Goal: Information Seeking & Learning: Learn about a topic

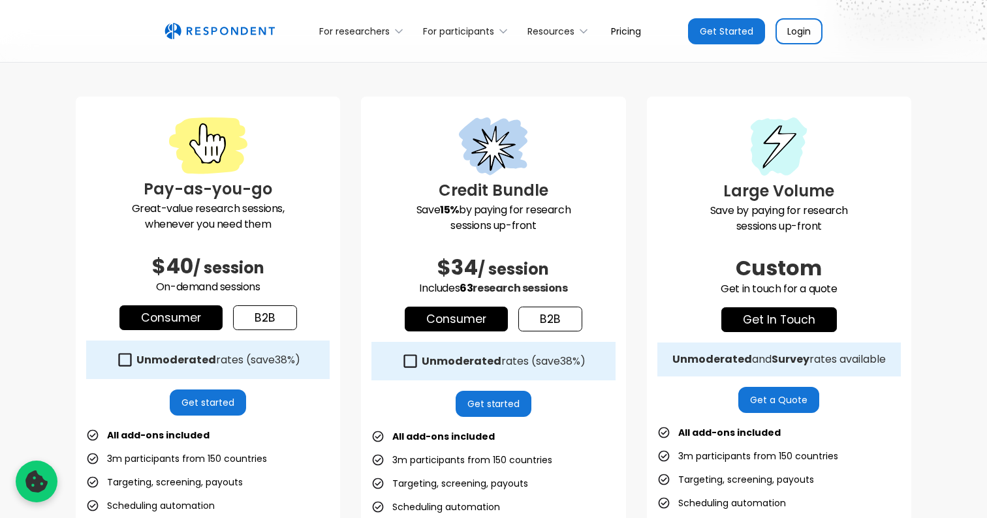
scroll to position [330, 0]
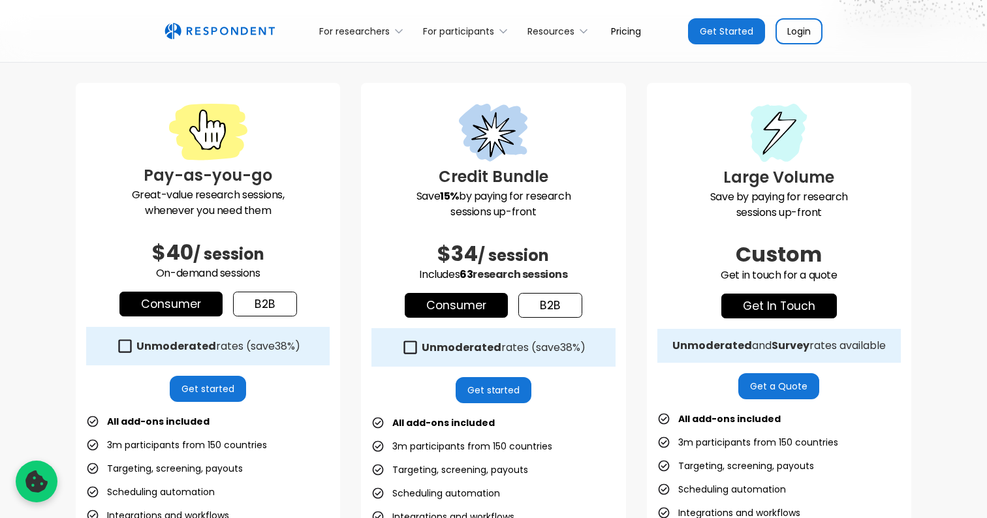
click at [233, 298] on link "b2b" at bounding box center [265, 304] width 64 height 25
click at [193, 299] on link "Consumer" at bounding box center [170, 304] width 103 height 25
click at [148, 347] on strong "Unmoderated" at bounding box center [176, 346] width 80 height 15
click at [125, 343] on icon at bounding box center [125, 347] width 18 height 18
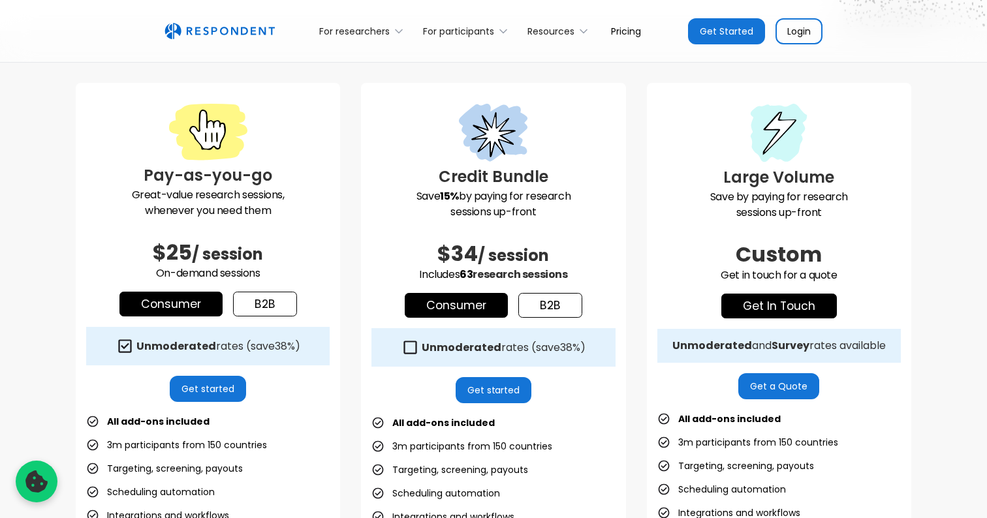
click at [138, 361] on div "Unmoderated rates (save 38% )" at bounding box center [208, 346] width 244 height 39
click at [137, 343] on strong "Unmoderated" at bounding box center [176, 346] width 80 height 15
click at [244, 352] on div "Unmoderated rates (save 38% )" at bounding box center [218, 346] width 164 height 13
click at [181, 170] on h3 "Pay-as-you-go" at bounding box center [208, 176] width 244 height 24
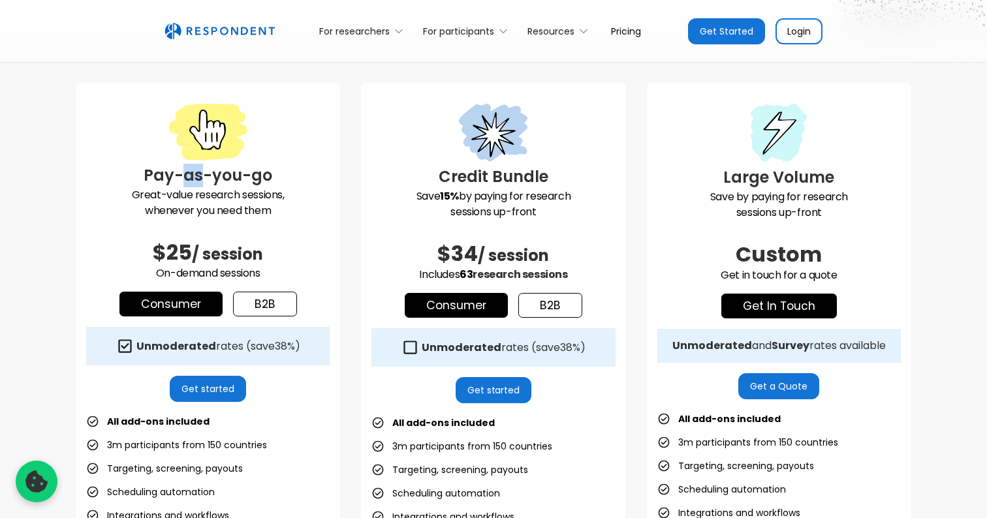
click at [181, 170] on h3 "Pay-as-you-go" at bounding box center [208, 176] width 244 height 24
drag, startPoint x: 181, startPoint y: 170, endPoint x: 206, endPoint y: 199, distance: 38.0
click at [206, 199] on div "Pay-as-you-go Great-value research sessions, whenever you need them $25 / sessi…" at bounding box center [208, 385] width 264 height 604
click at [206, 199] on p "Great-value research sessions, whenever you need them" at bounding box center [208, 202] width 244 height 31
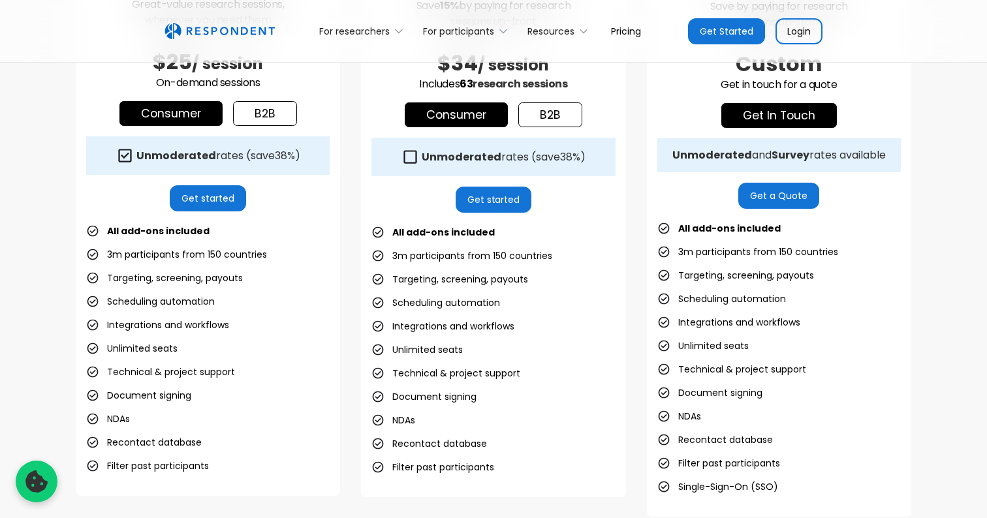
scroll to position [521, 0]
click at [183, 253] on li "3m participants from 150 countries" at bounding box center [176, 254] width 181 height 18
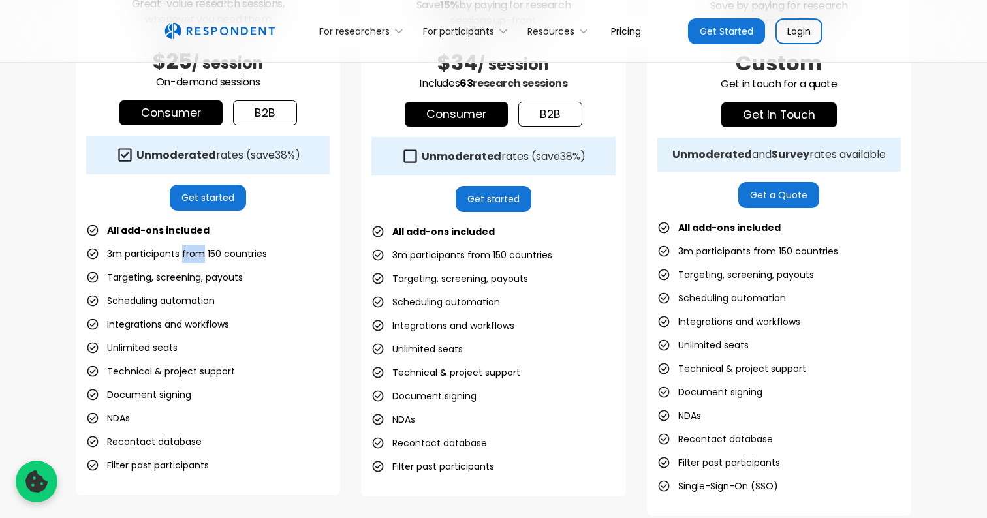
click at [183, 253] on li "3m participants from 150 countries" at bounding box center [176, 254] width 181 height 18
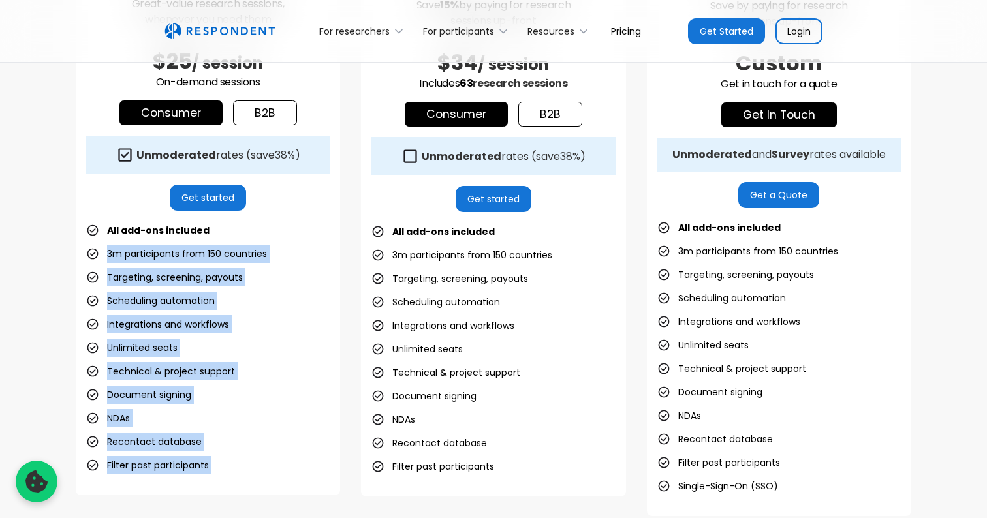
drag, startPoint x: 183, startPoint y: 253, endPoint x: 157, endPoint y: 464, distance: 211.9
click at [157, 462] on ul "All add-ons included 3m participants from 150 countries Targeting, screening, p…" at bounding box center [208, 347] width 244 height 253
click at [157, 464] on li "Filter past participants" at bounding box center [147, 465] width 123 height 18
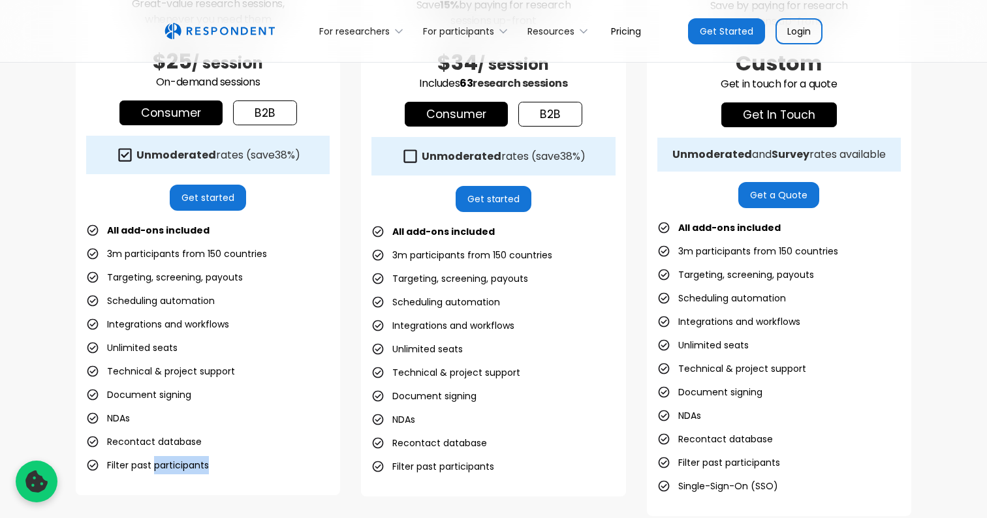
click at [157, 464] on li "Filter past participants" at bounding box center [147, 465] width 123 height 18
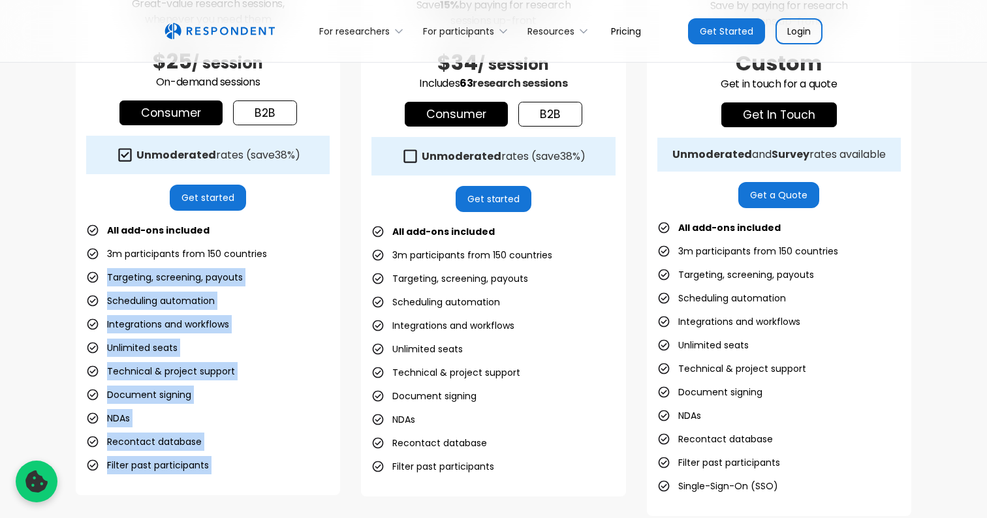
drag, startPoint x: 157, startPoint y: 464, endPoint x: 155, endPoint y: 283, distance: 180.2
click at [155, 283] on ul "All add-ons included 3m participants from 150 countries Targeting, screening, p…" at bounding box center [208, 347] width 244 height 253
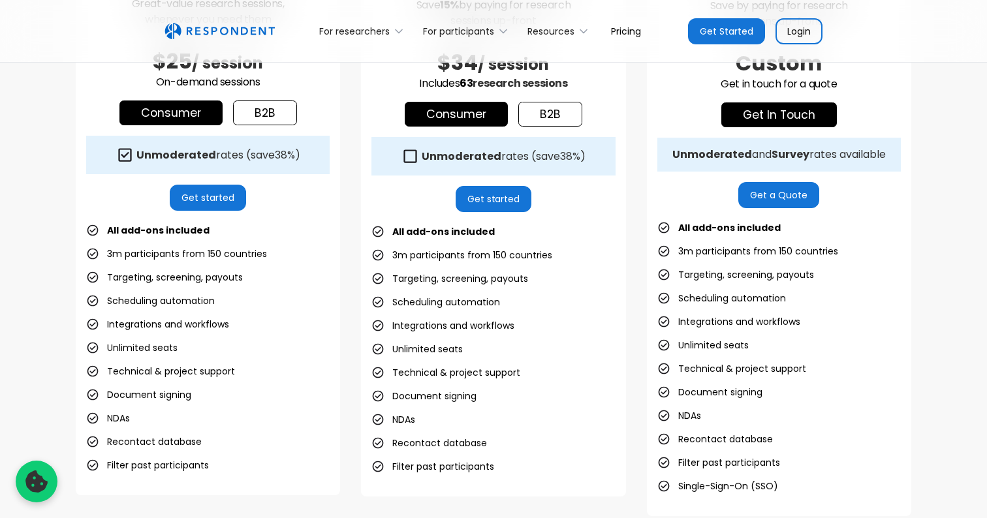
click at [155, 263] on ul "All add-ons included 3m participants from 150 countries Targeting, screening, p…" at bounding box center [208, 347] width 244 height 253
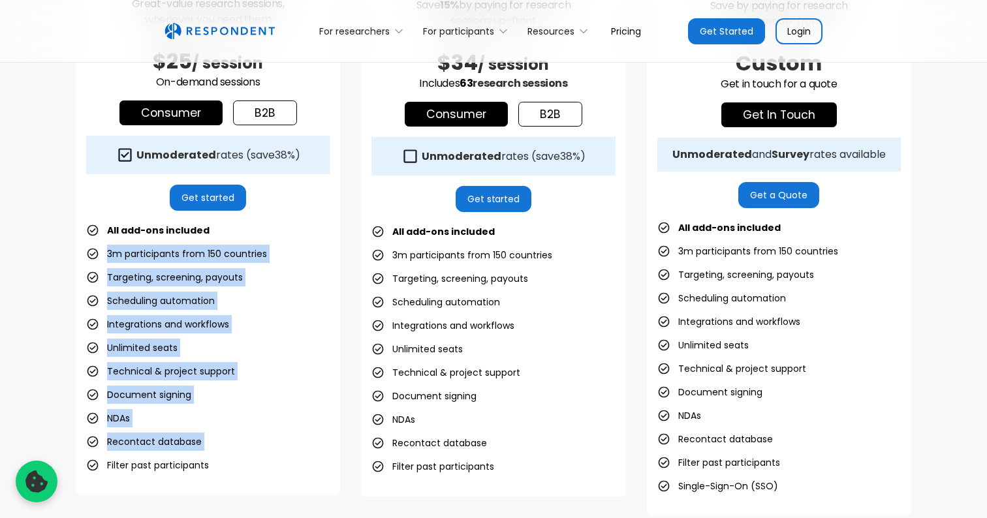
drag, startPoint x: 155, startPoint y: 263, endPoint x: 163, endPoint y: 437, distance: 173.8
click at [163, 435] on ul "All add-ons included 3m participants from 150 countries Targeting, screening, p…" at bounding box center [208, 347] width 244 height 253
click at [163, 437] on li "Recontact database" at bounding box center [144, 442] width 116 height 18
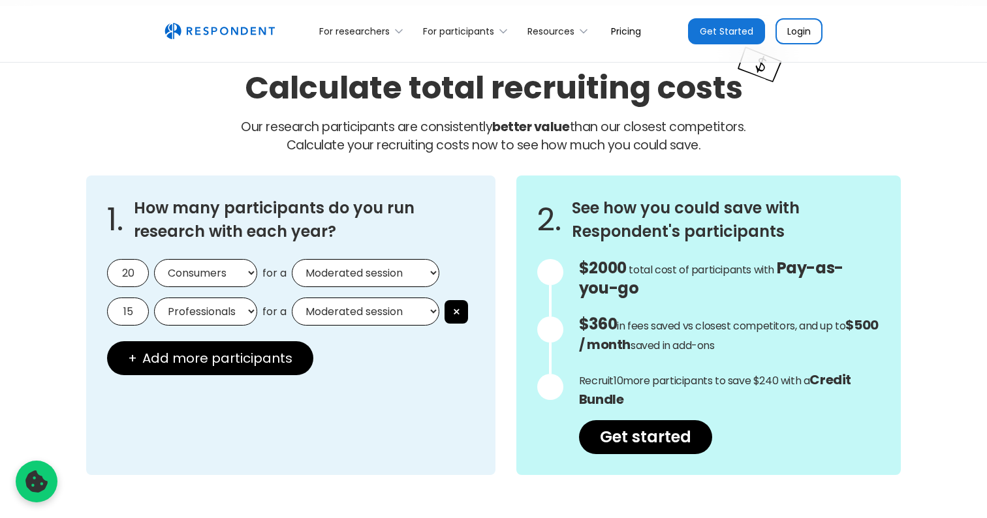
scroll to position [1084, 0]
click at [345, 270] on select "Moderated session Unmoderated session" at bounding box center [366, 273] width 148 height 28
select select "unmoderated"
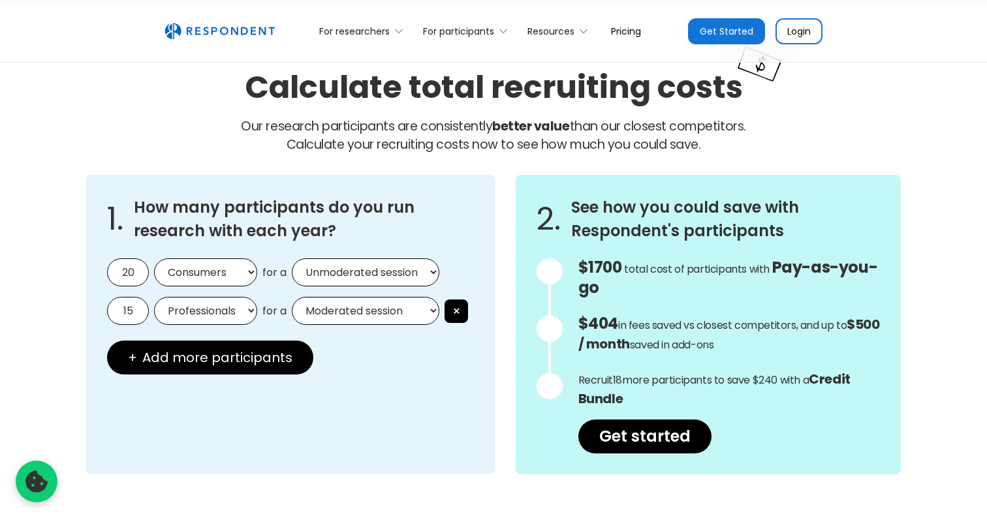
click at [132, 272] on input "20" at bounding box center [128, 273] width 42 height 28
type input "5"
click at [456, 303] on button "×" at bounding box center [457, 312] width 24 height 24
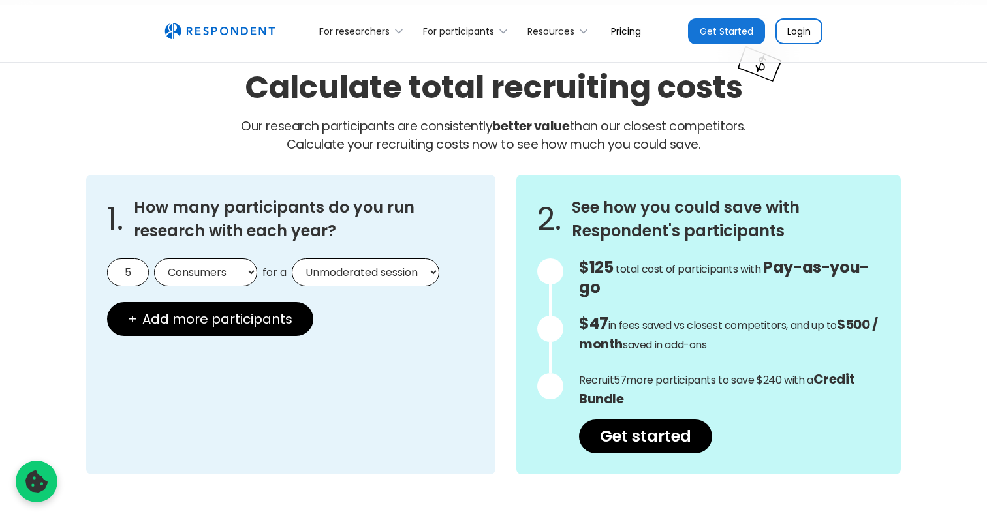
click at [419, 361] on div "1. How many participants do you run research with each year? 5 Consumers Profes…" at bounding box center [290, 325] width 409 height 300
click at [708, 269] on span "total cost of participants with" at bounding box center [689, 269] width 146 height 15
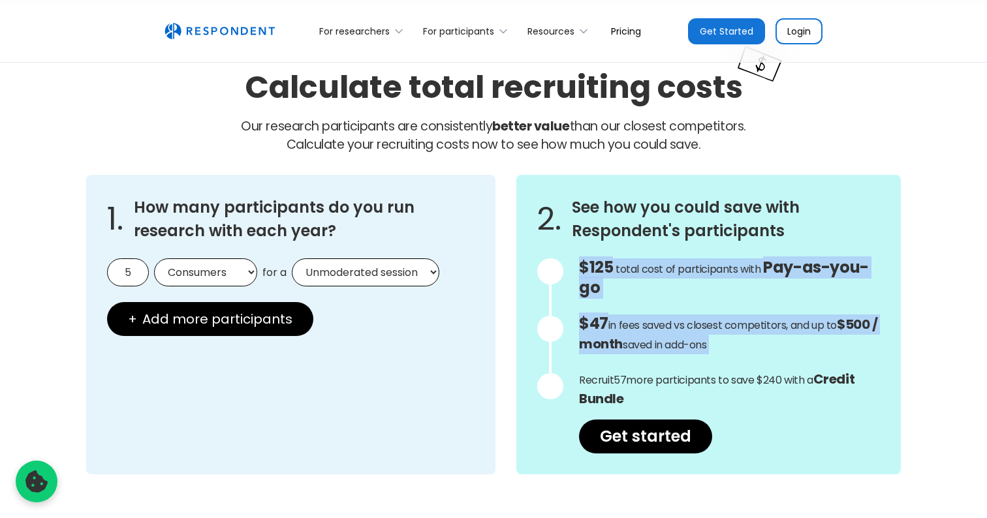
drag, startPoint x: 708, startPoint y: 269, endPoint x: 699, endPoint y: 334, distance: 66.0
click at [699, 334] on div "$125 Get in touch for the total cost of participants with Custom Pricing total …" at bounding box center [729, 356] width 301 height 195
click at [699, 334] on p "$47 in fees saved vs closest competitors, and up to $500 / month saved in add-o…" at bounding box center [729, 335] width 301 height 40
drag, startPoint x: 699, startPoint y: 334, endPoint x: 699, endPoint y: 270, distance: 64.0
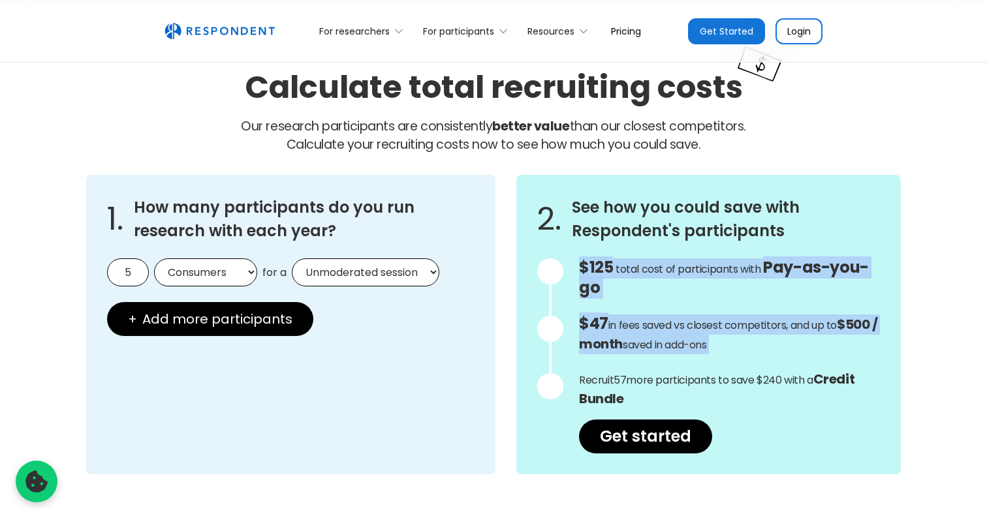
click at [699, 271] on div "$125 Get in touch for the total cost of participants with Custom Pricing total …" at bounding box center [729, 356] width 301 height 195
click at [699, 270] on span "total cost of participants with" at bounding box center [689, 269] width 146 height 15
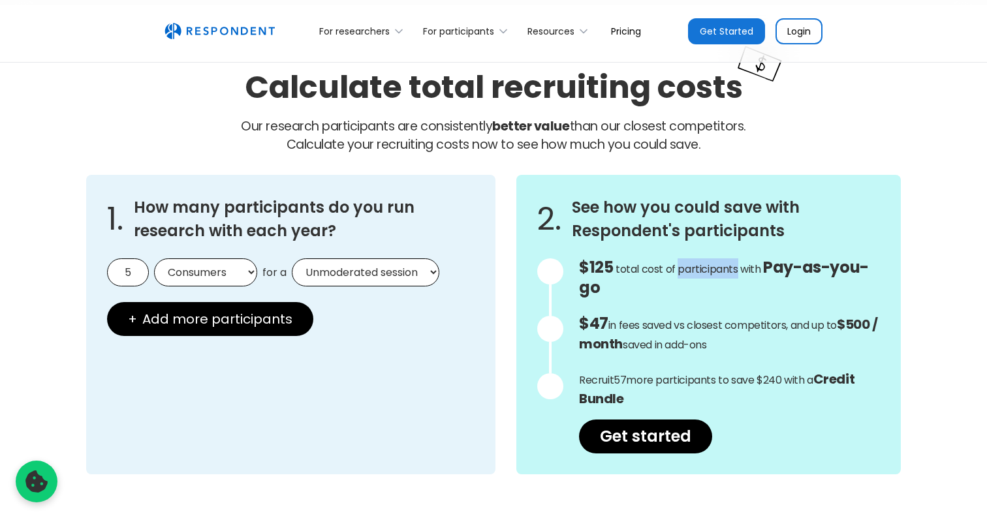
click at [699, 270] on span "total cost of participants with" at bounding box center [689, 269] width 146 height 15
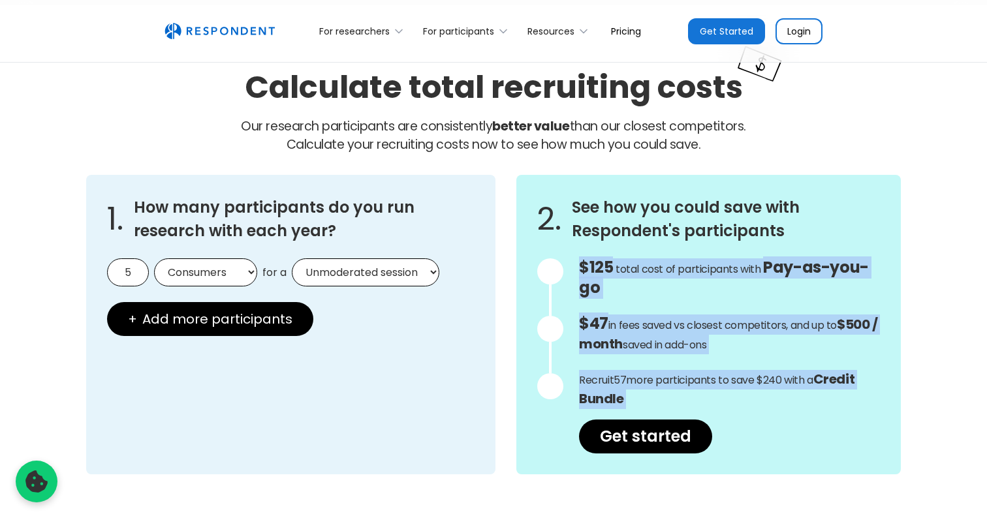
drag, startPoint x: 699, startPoint y: 270, endPoint x: 711, endPoint y: 361, distance: 91.5
click at [711, 358] on div "$125 Get in touch for the total cost of participants with Custom Pricing total …" at bounding box center [729, 356] width 301 height 195
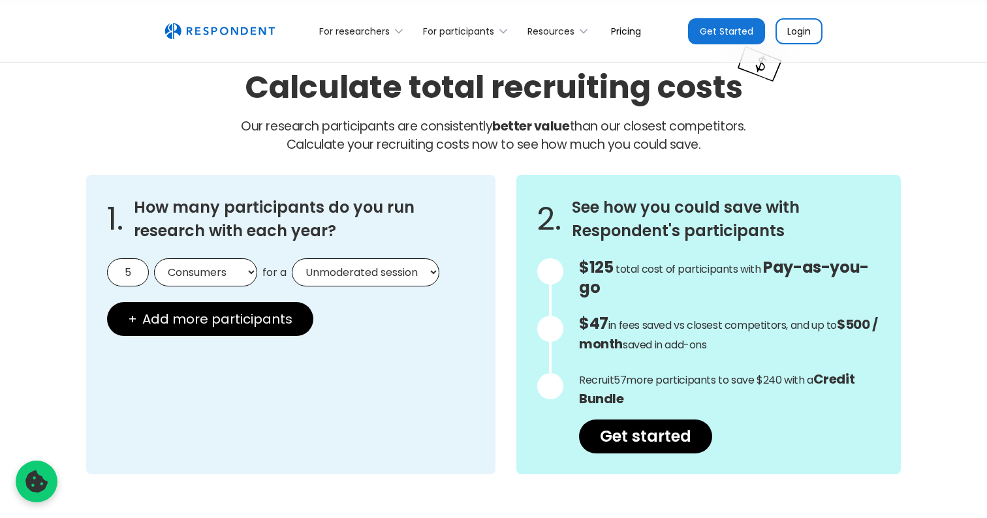
click at [711, 373] on p "Recruit 57 more participants to save $240 with a Credit Bundle" at bounding box center [729, 389] width 301 height 39
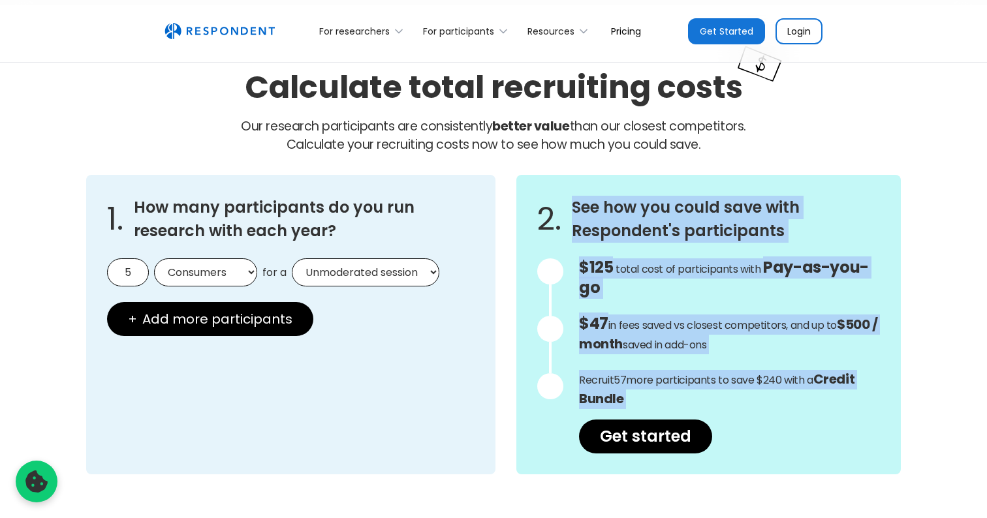
drag, startPoint x: 711, startPoint y: 373, endPoint x: 705, endPoint y: 242, distance: 131.4
click at [706, 242] on div "2. See how you could save with Respondent's participants $125 Get in touch for …" at bounding box center [708, 325] width 385 height 300
click at [705, 242] on h3 "See how you could save with Respondent's participants" at bounding box center [726, 219] width 308 height 47
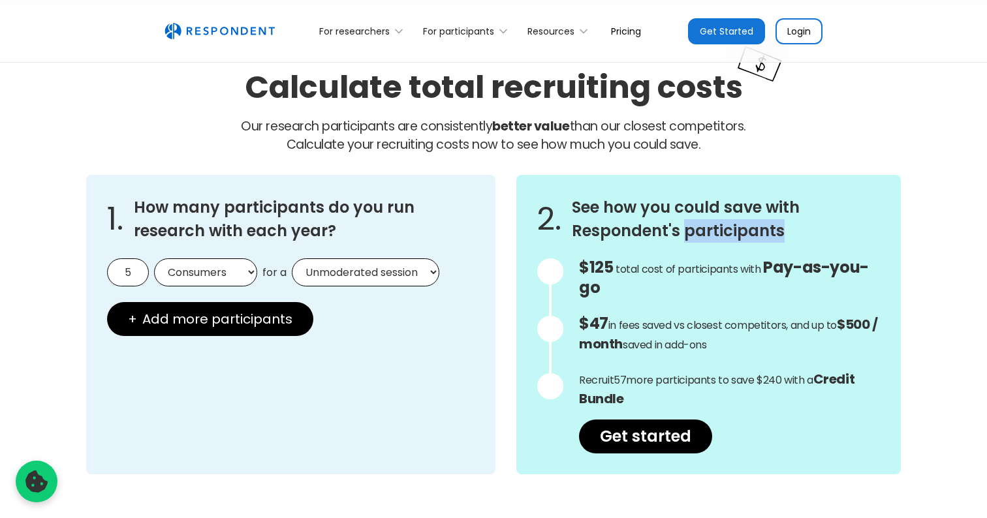
click at [705, 242] on h3 "See how you could save with Respondent's participants" at bounding box center [726, 219] width 308 height 47
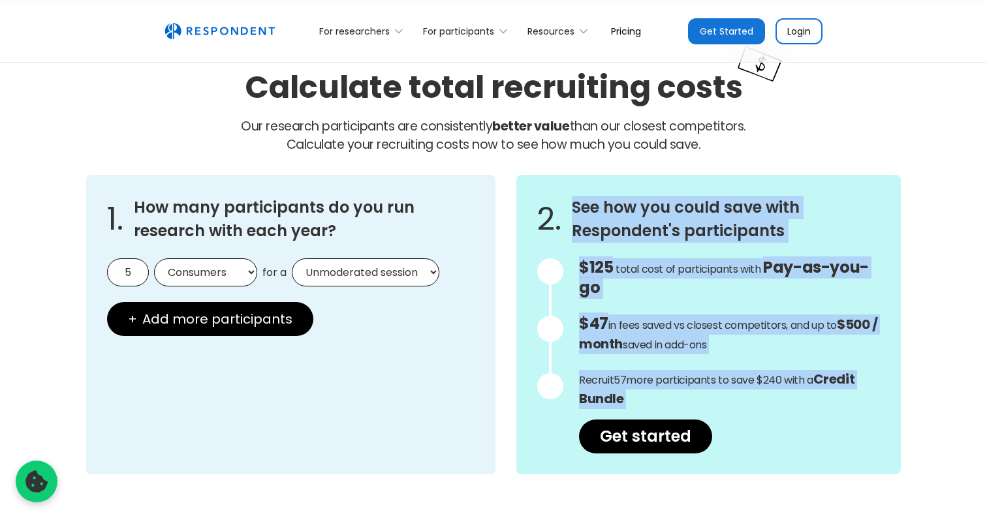
drag, startPoint x: 705, startPoint y: 242, endPoint x: 717, endPoint y: 389, distance: 147.4
click at [717, 389] on div "2. See how you could save with Respondent's participants $125 Get in touch for …" at bounding box center [708, 325] width 385 height 300
click at [717, 389] on p "Recruit 57 more participants to save $240 with a Credit Bundle" at bounding box center [729, 389] width 301 height 39
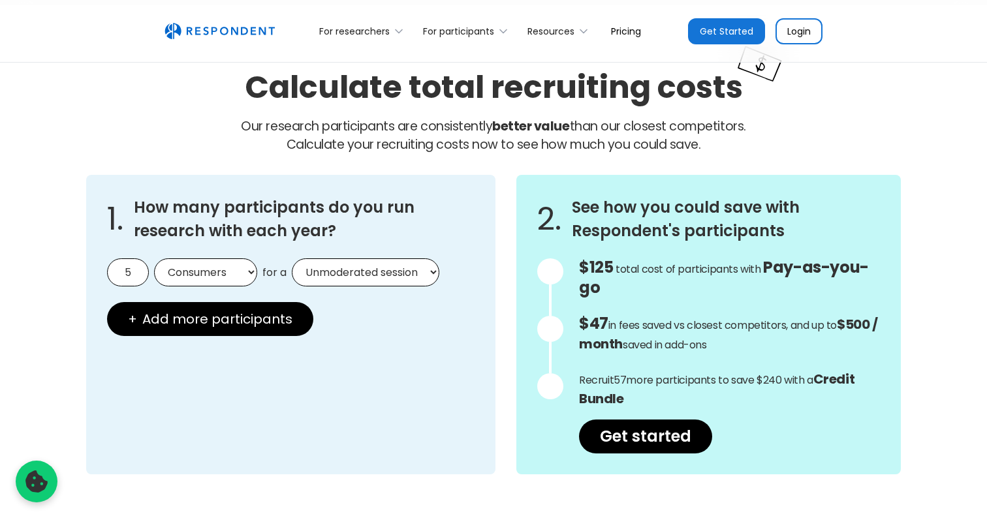
click at [717, 389] on p "Recruit 57 more participants to save $240 with a Credit Bundle" at bounding box center [729, 389] width 301 height 39
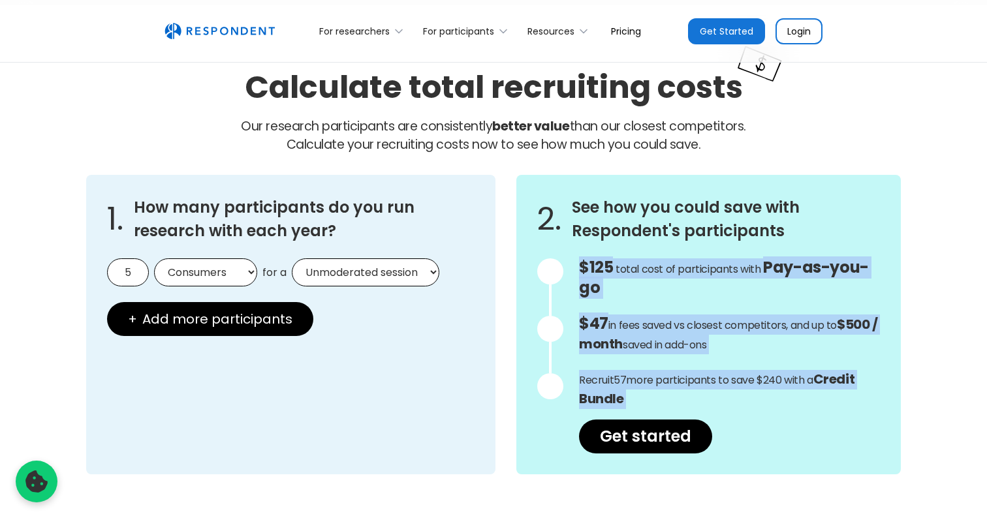
drag, startPoint x: 717, startPoint y: 389, endPoint x: 713, endPoint y: 244, distance: 145.0
click at [713, 244] on div "2. See how you could save with Respondent's participants $125 Get in touch for …" at bounding box center [708, 325] width 385 height 300
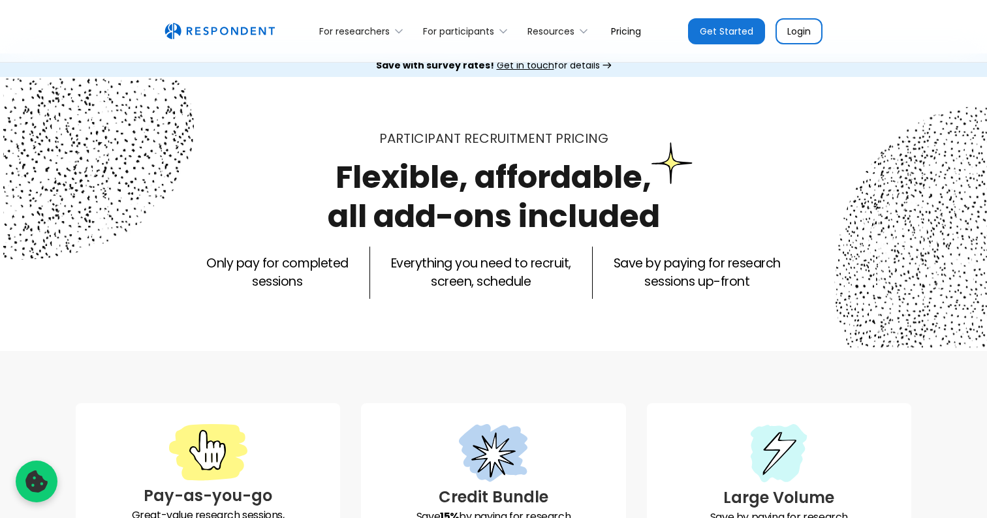
scroll to position [0, 0]
